Goal: Information Seeking & Learning: Find specific page/section

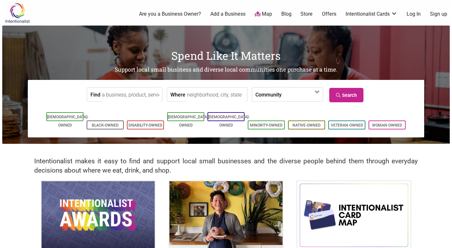
click at [116, 95] on input "Find" at bounding box center [131, 95] width 59 height 14
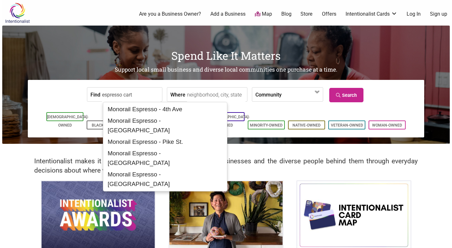
type input "espresso cart"
click at [343, 96] on link "Search" at bounding box center [347, 95] width 34 height 14
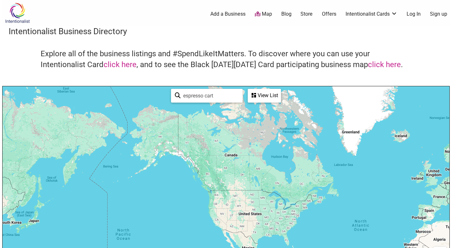
click at [260, 97] on div "View List" at bounding box center [265, 96] width 32 height 12
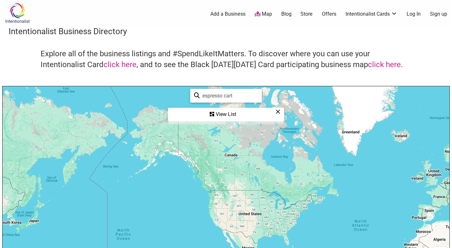
click at [241, 95] on input "espresso cart" at bounding box center [229, 96] width 58 height 12
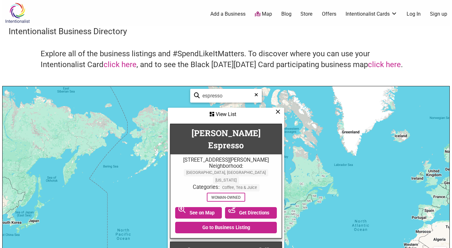
type input "espresso"
click at [212, 116] on icon at bounding box center [212, 114] width 4 height 5
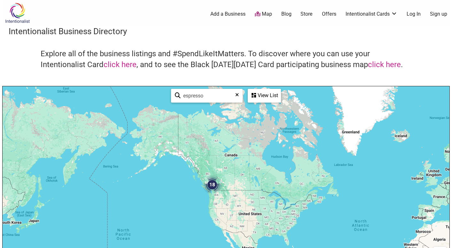
click at [331, 14] on link "Offers" at bounding box center [329, 14] width 14 height 7
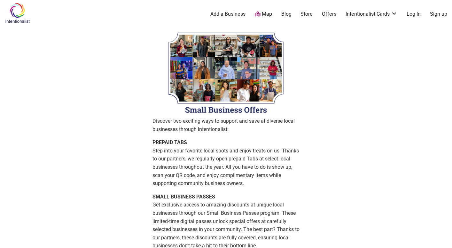
click at [305, 14] on link "Store" at bounding box center [307, 14] width 12 height 7
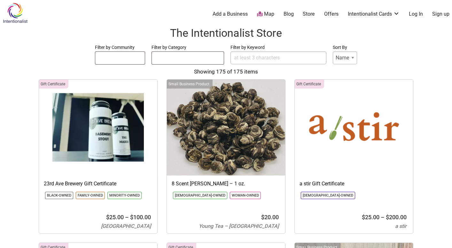
select select
click at [23, 10] on img at bounding box center [15, 13] width 30 height 21
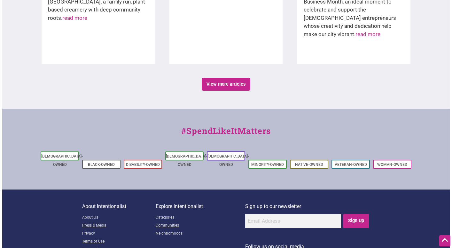
scroll to position [1113, 0]
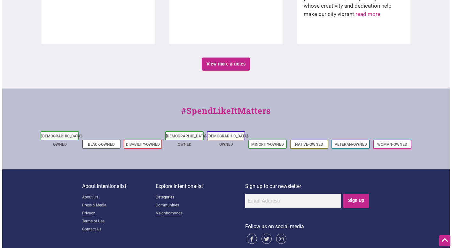
click at [171, 194] on link "Categories" at bounding box center [201, 198] width 90 height 8
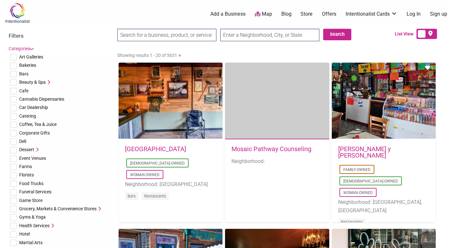
click at [13, 117] on input "checkbox" at bounding box center [13, 116] width 6 height 6
checkbox input "true"
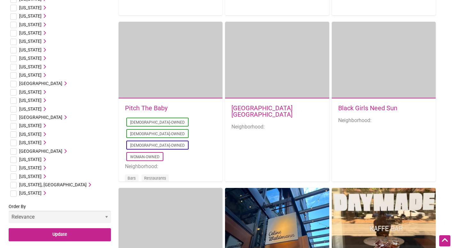
scroll to position [540, 0]
click at [13, 175] on input "checkbox" at bounding box center [13, 176] width 6 height 6
checkbox input "true"
click at [46, 176] on icon at bounding box center [44, 176] width 4 height 4
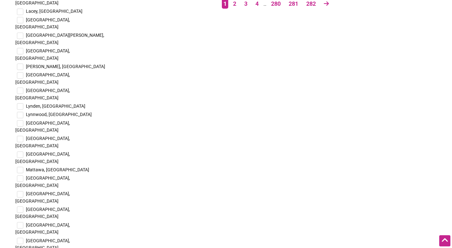
scroll to position [1249, 0]
checkbox input "true"
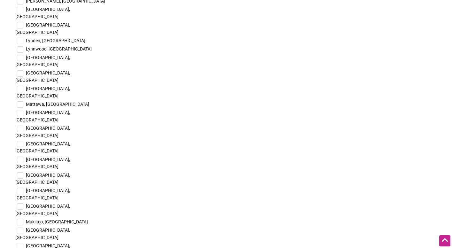
scroll to position [1314, 0]
checkbox input "true"
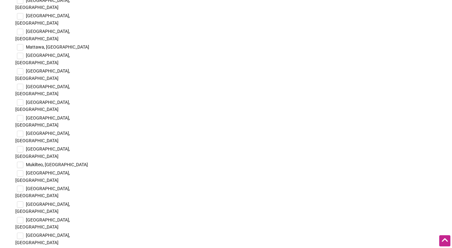
scroll to position [1376, 0]
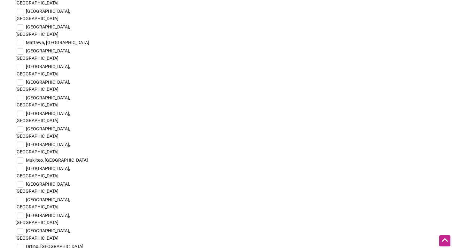
checkbox input "true"
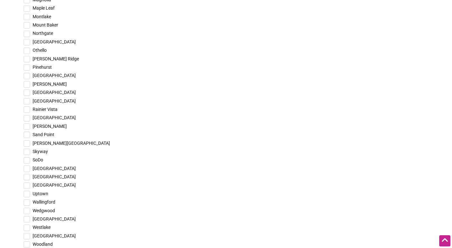
scroll to position [2106, 0]
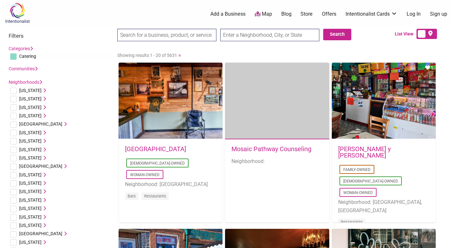
click at [39, 82] on link "Neighborhoods" at bounding box center [26, 82] width 34 height 5
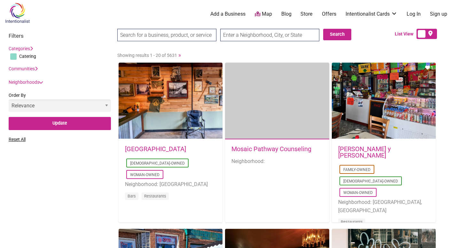
click at [42, 80] on link "Neighborhoods" at bounding box center [26, 82] width 34 height 5
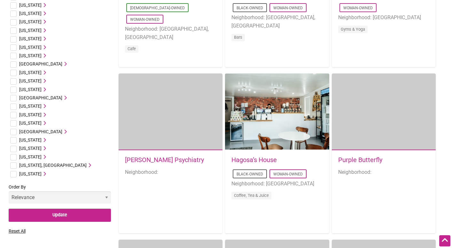
scroll to position [378, 0]
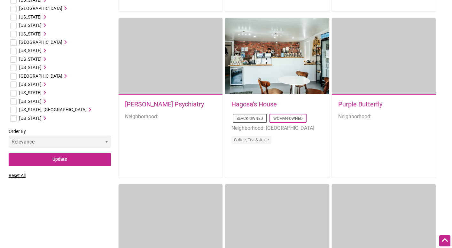
click at [14, 100] on input "checkbox" at bounding box center [13, 102] width 6 height 6
checkbox input "true"
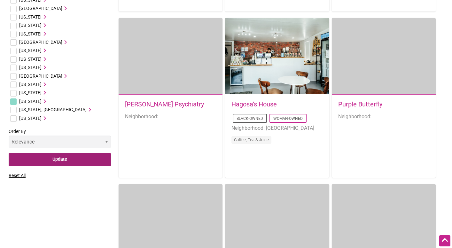
click at [63, 162] on input "Update" at bounding box center [60, 159] width 102 height 13
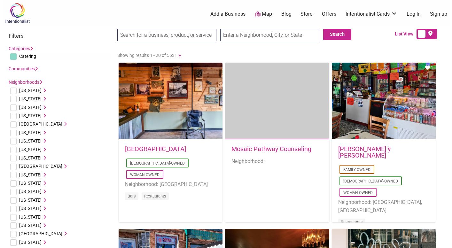
click at [21, 56] on span "Catering" at bounding box center [27, 56] width 17 height 5
click at [11, 56] on input "checkbox" at bounding box center [13, 56] width 6 height 6
checkbox input "true"
click at [25, 46] on label "Categories" at bounding box center [21, 49] width 24 height 8
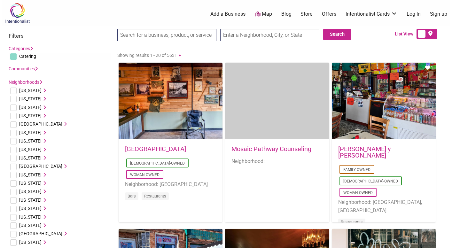
click at [181, 56] on div "Showing results 1 - 20 of 5631 »" at bounding box center [277, 55] width 320 height 8
click at [181, 56] on link "»" at bounding box center [180, 55] width 3 height 6
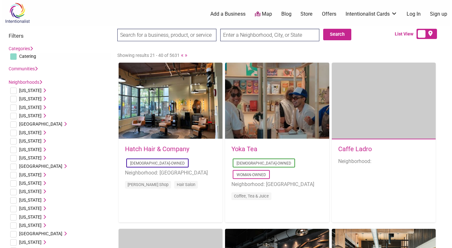
click at [346, 149] on link "Caffe Ladro" at bounding box center [356, 149] width 34 height 8
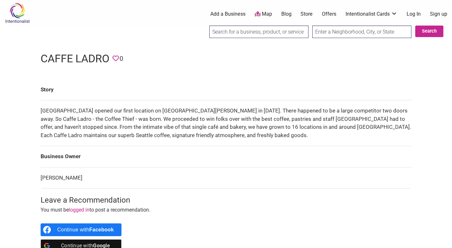
click at [245, 30] on input "search" at bounding box center [259, 32] width 99 height 12
click at [347, 35] on input "text" at bounding box center [362, 32] width 99 height 12
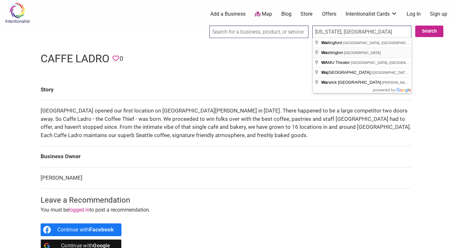
type input "Washington, USA"
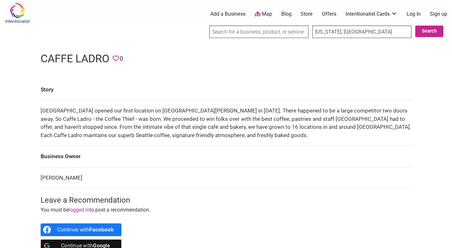
click at [291, 35] on input "search" at bounding box center [259, 32] width 99 height 12
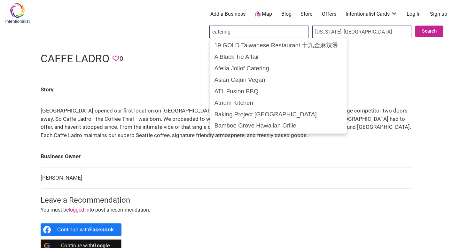
type input "catering"
click at [203, 26] on input "Search" at bounding box center [215, 32] width 25 height 13
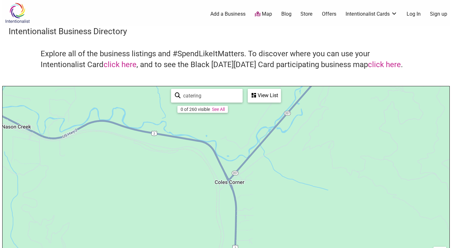
click at [224, 111] on link "See All" at bounding box center [218, 109] width 13 height 5
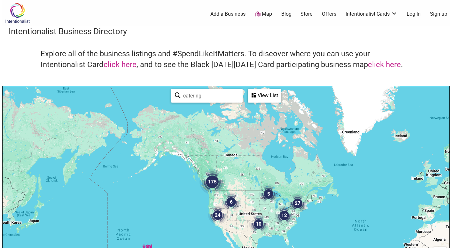
click at [216, 195] on div "To navigate, press the arrow keys." at bounding box center [226, 210] width 447 height 249
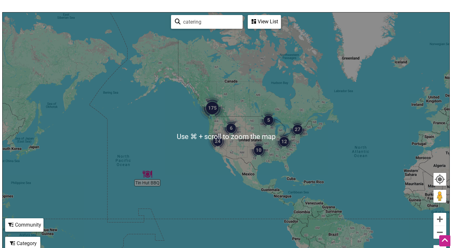
scroll to position [80, 0]
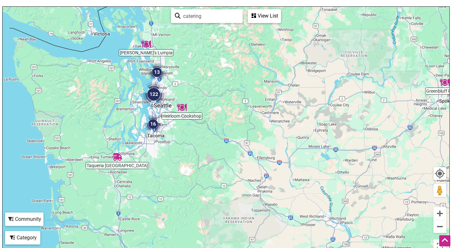
click at [154, 93] on img "122" at bounding box center [154, 95] width 26 height 26
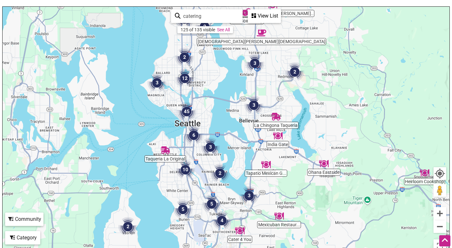
click at [271, 18] on div "View List" at bounding box center [265, 16] width 32 height 12
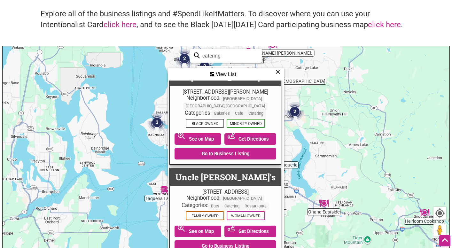
scroll to position [0, 0]
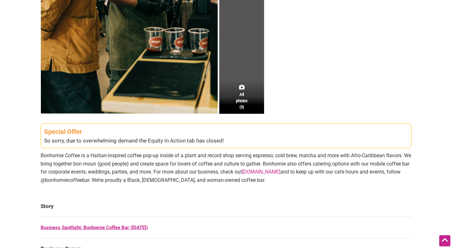
scroll to position [225, 0]
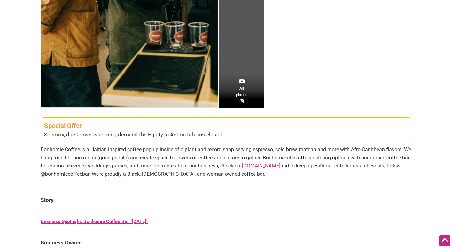
click at [118, 222] on link "Business Spotlight: Bonhomie Coffee Bar ([DATE])" at bounding box center [94, 222] width 107 height 6
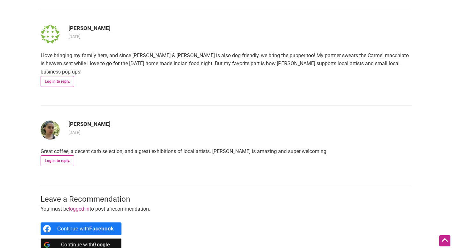
scroll to position [568, 0]
